Goal: Information Seeking & Learning: Learn about a topic

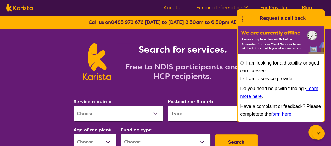
click at [222, 40] on section "Search for services. Free to NDIS participants and HCP recipients." at bounding box center [165, 56] width 201 height 54
click at [242, 18] on icon at bounding box center [242, 18] width 7 height 8
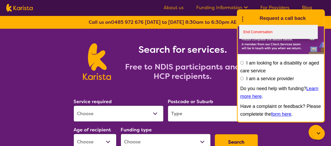
click at [250, 31] on link "End Conversation" at bounding box center [278, 32] width 79 height 14
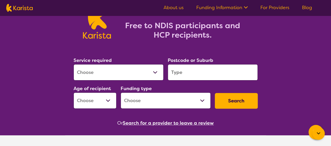
scroll to position [52, 0]
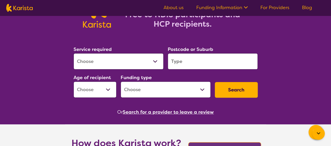
click at [153, 60] on select "Allied Health Assistant Assessment ([MEDICAL_DATA] or [MEDICAL_DATA]) Behaviour…" at bounding box center [119, 61] width 90 height 16
select select "Support worker"
click at [74, 53] on select "Allied Health Assistant Assessment ([MEDICAL_DATA] or [MEDICAL_DATA]) Behaviour…" at bounding box center [119, 61] width 90 height 16
click at [108, 88] on select "Early Childhood - 0 to 9 Child - 10 to 11 Adolescent - 12 to 17 Adult - 18 to 6…" at bounding box center [95, 90] width 43 height 16
select select "AD"
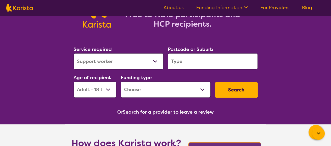
click at [74, 82] on select "Early Childhood - 0 to 9 Child - 10 to 11 Adolescent - 12 to 17 Adult - 18 to 6…" at bounding box center [95, 90] width 43 height 16
click at [182, 63] on input "search" at bounding box center [213, 61] width 90 height 16
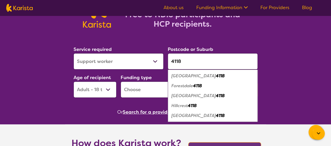
type input "4118"
click at [190, 87] on em "Forestdale" at bounding box center [182, 85] width 22 height 5
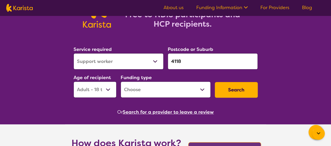
click at [203, 90] on select "Home Care Package (HCP) National Disability Insurance Scheme (NDIS) I don't know" at bounding box center [166, 90] width 90 height 16
select select "NDIS"
click at [121, 82] on select "Home Care Package (HCP) National Disability Insurance Scheme (NDIS) I don't know" at bounding box center [166, 90] width 90 height 16
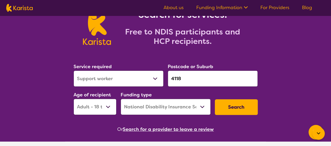
scroll to position [26, 0]
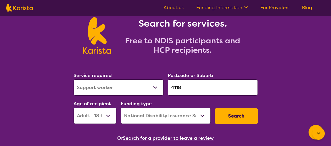
click at [240, 116] on button "Search" at bounding box center [236, 116] width 43 height 16
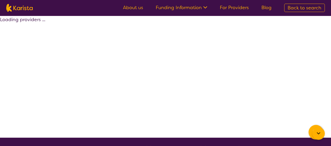
select select "by_score"
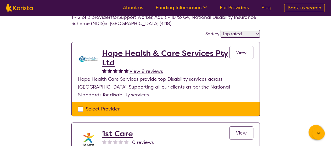
scroll to position [26, 0]
